Goal: Transaction & Acquisition: Purchase product/service

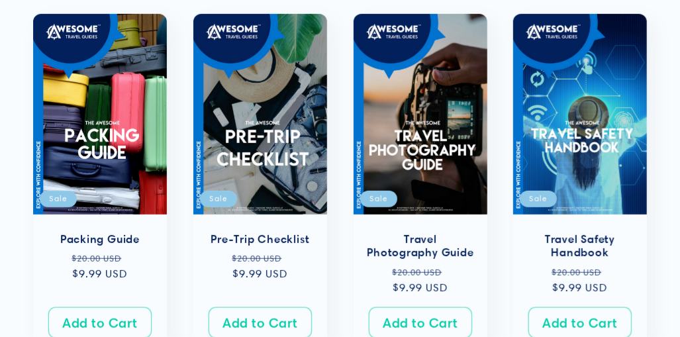
scroll to position [289, 0]
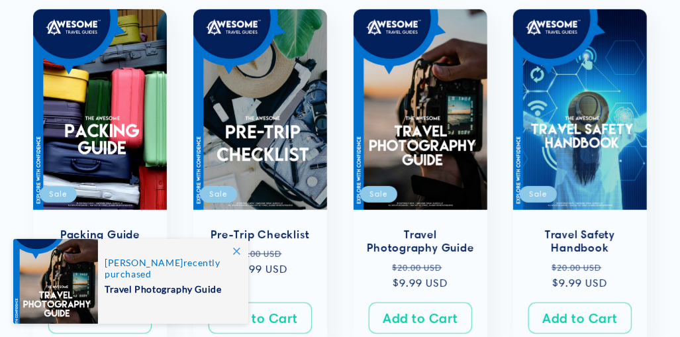
click at [238, 253] on icon at bounding box center [236, 251] width 7 height 7
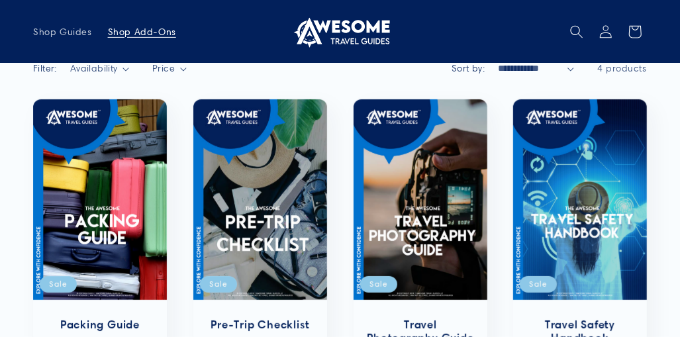
scroll to position [199, 0]
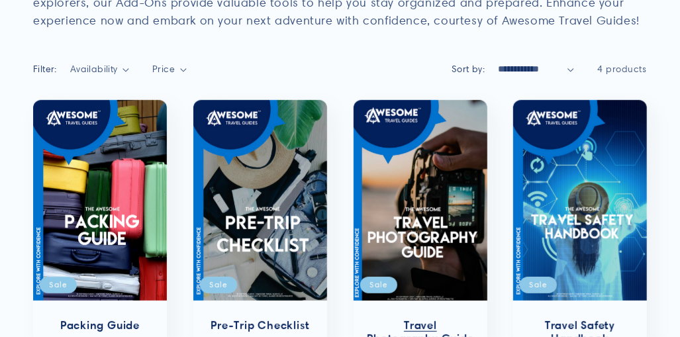
click at [455, 319] on link "Travel Photography Guide" at bounding box center [420, 333] width 107 height 28
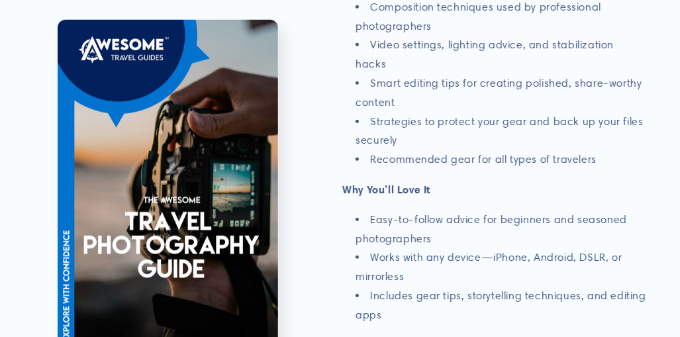
scroll to position [594, 0]
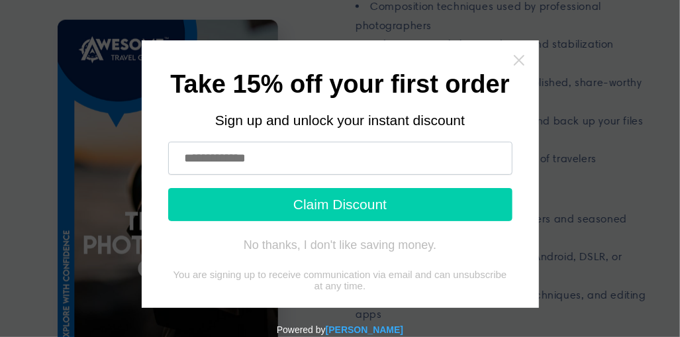
click at [513, 57] on icon "Close widget" at bounding box center [519, 60] width 13 height 13
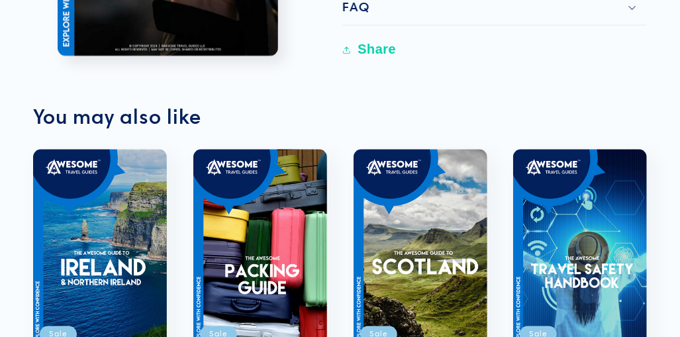
scroll to position [1194, 0]
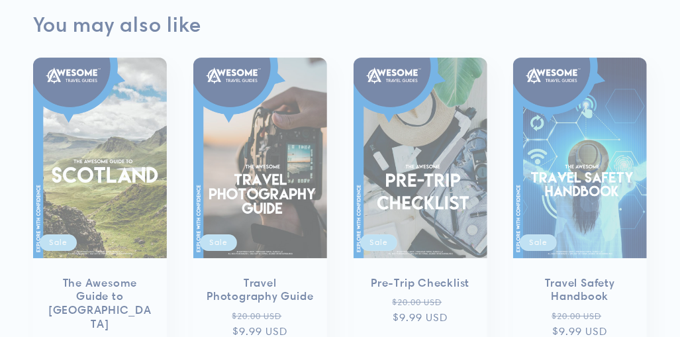
scroll to position [1154, 0]
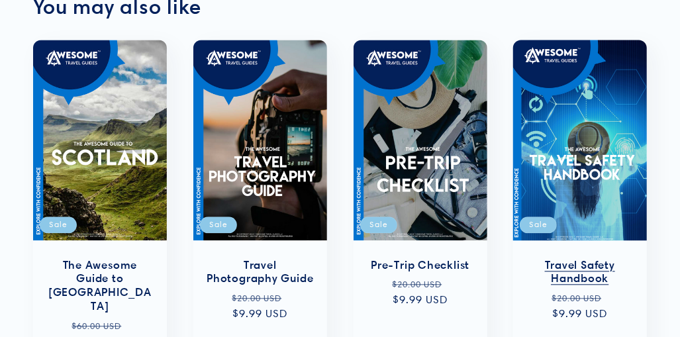
click at [609, 258] on link "Travel Safety Handbook" at bounding box center [580, 272] width 107 height 28
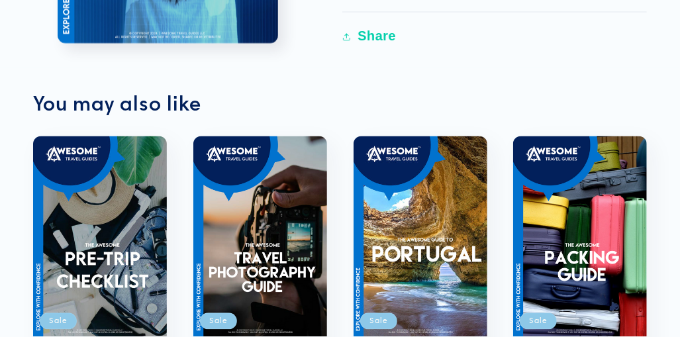
scroll to position [1146, 0]
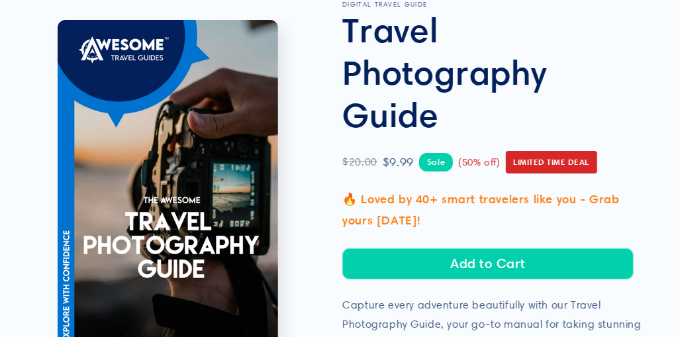
scroll to position [104, 0]
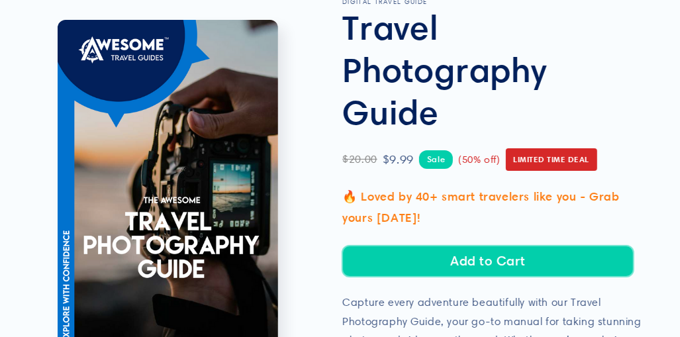
click at [547, 273] on button "Add to Cart" at bounding box center [487, 261] width 291 height 31
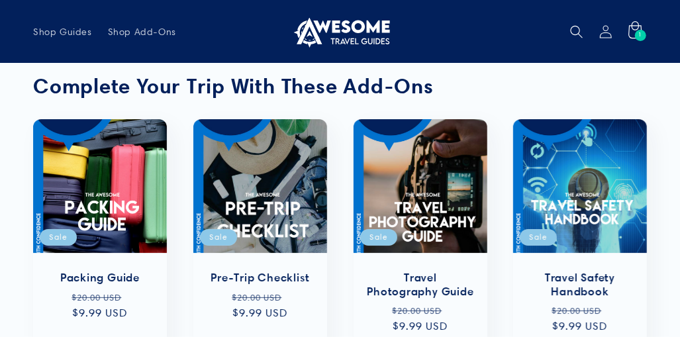
click at [641, 33] on span "1" at bounding box center [641, 35] width 4 height 11
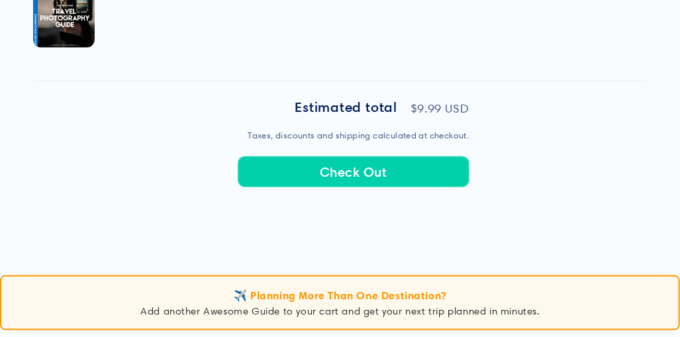
scroll to position [582, 0]
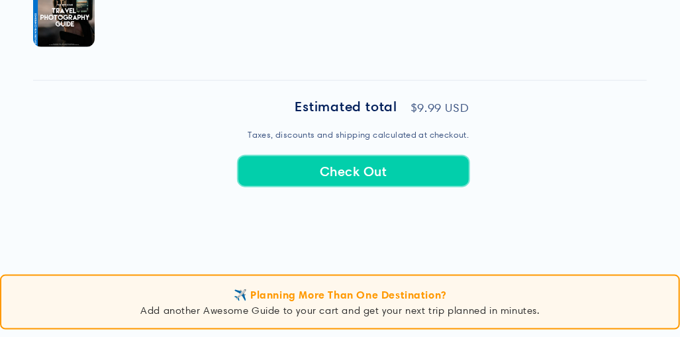
click at [436, 172] on button "Check Out" at bounding box center [354, 171] width 232 height 31
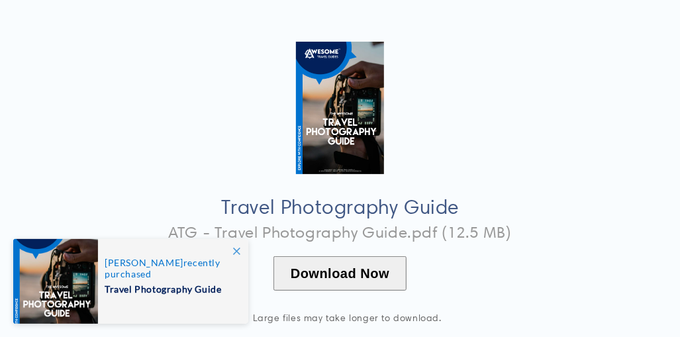
scroll to position [102, 0]
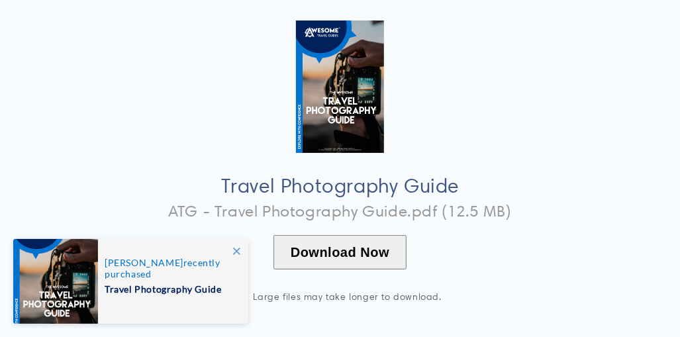
click at [389, 264] on button "Download Now" at bounding box center [340, 252] width 133 height 34
